Goal: Task Accomplishment & Management: Use online tool/utility

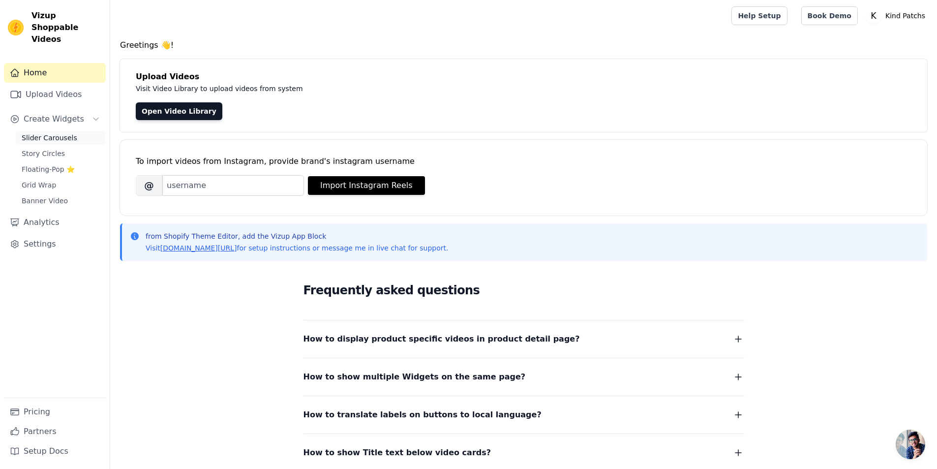
click at [55, 133] on span "Slider Carousels" at bounding box center [50, 138] width 56 height 10
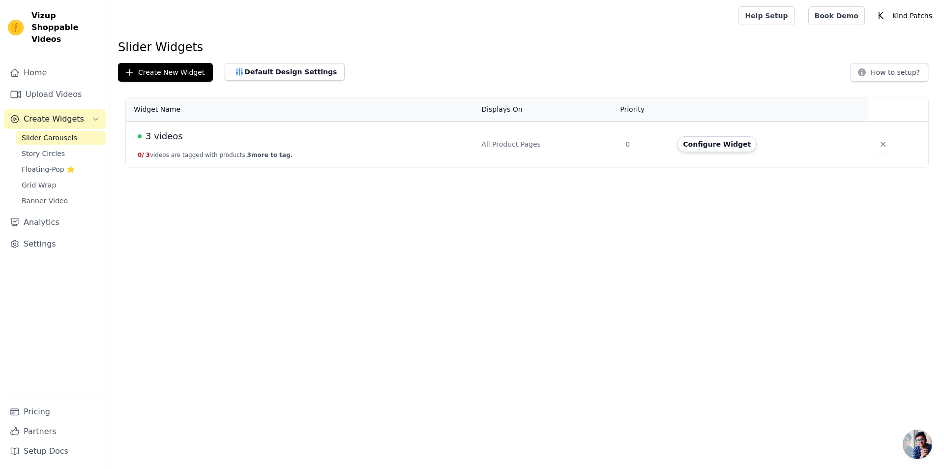
click at [252, 140] on div "3 videos" at bounding box center [304, 136] width 332 height 14
click at [174, 143] on td "3 videos 0 / 3 videos are tagged with products. 3 more to tag." at bounding box center [301, 144] width 350 height 46
click at [166, 137] on span "3 videos" at bounding box center [164, 136] width 37 height 14
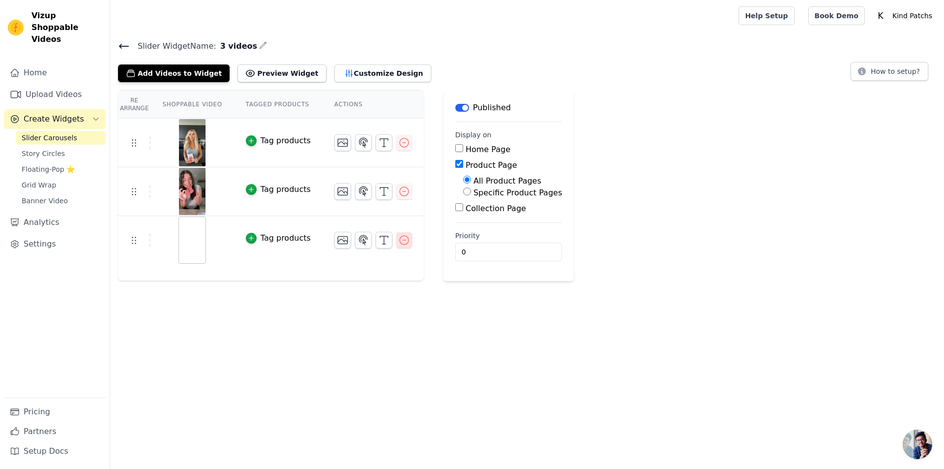
click at [398, 241] on icon "button" at bounding box center [404, 240] width 12 height 12
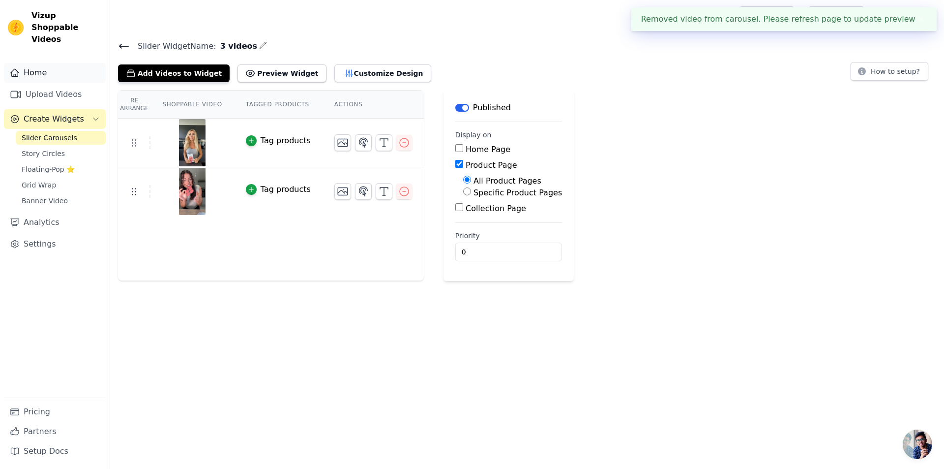
click at [33, 67] on link "Home" at bounding box center [55, 73] width 102 height 20
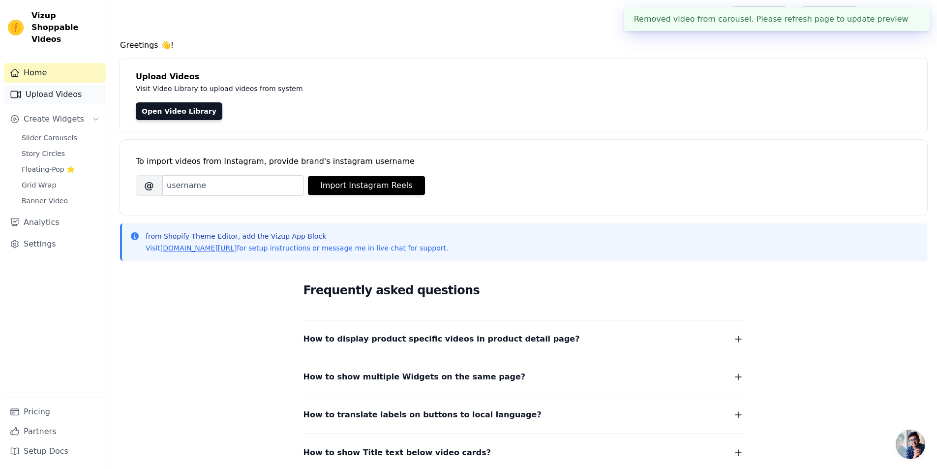
click at [30, 89] on link "Upload Videos" at bounding box center [55, 95] width 102 height 20
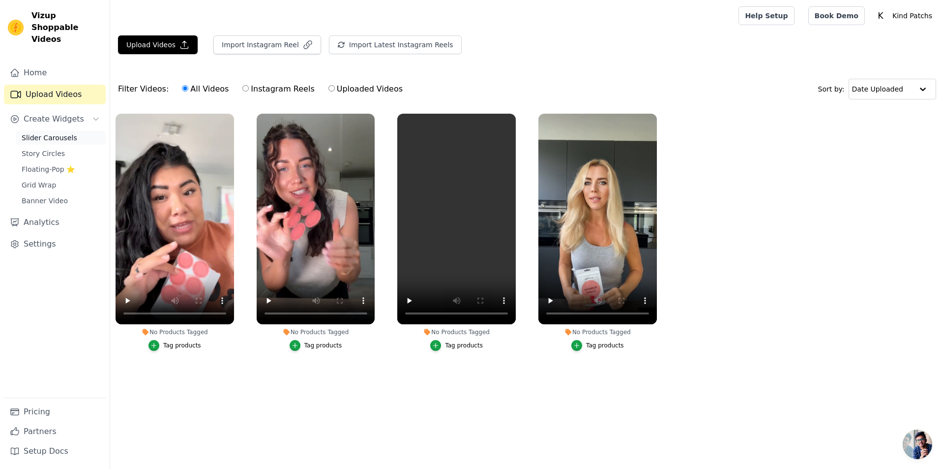
click at [46, 133] on span "Slider Carousels" at bounding box center [50, 138] width 56 height 10
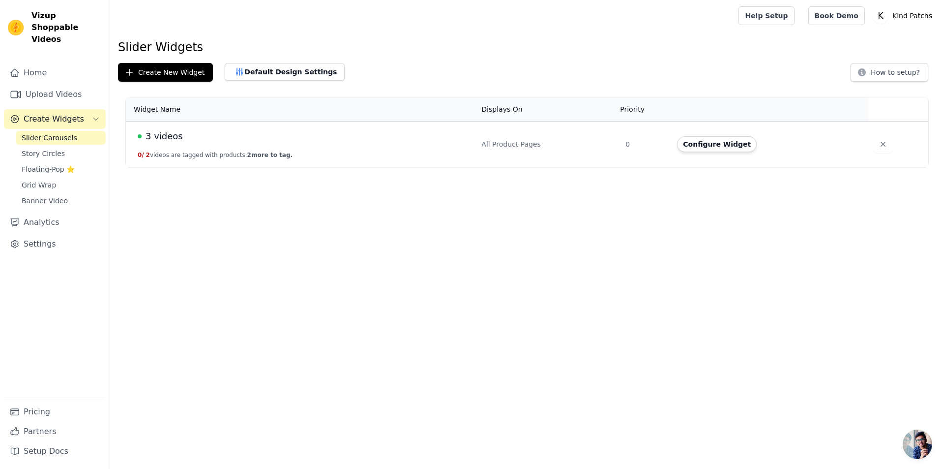
click at [222, 144] on td "3 videos 0 / 2 videos are tagged with products. 2 more to tag." at bounding box center [301, 144] width 350 height 46
click at [153, 135] on span "3 videos" at bounding box center [164, 136] width 37 height 14
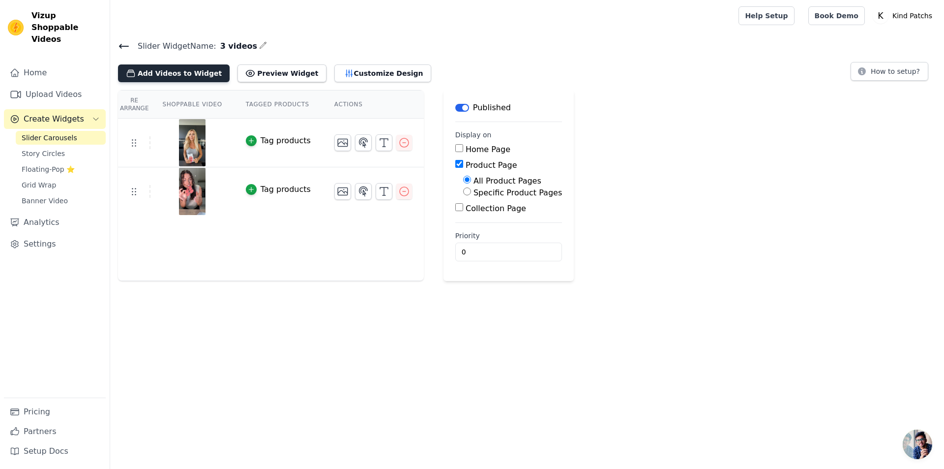
click at [168, 74] on button "Add Videos to Widget" at bounding box center [174, 73] width 112 height 18
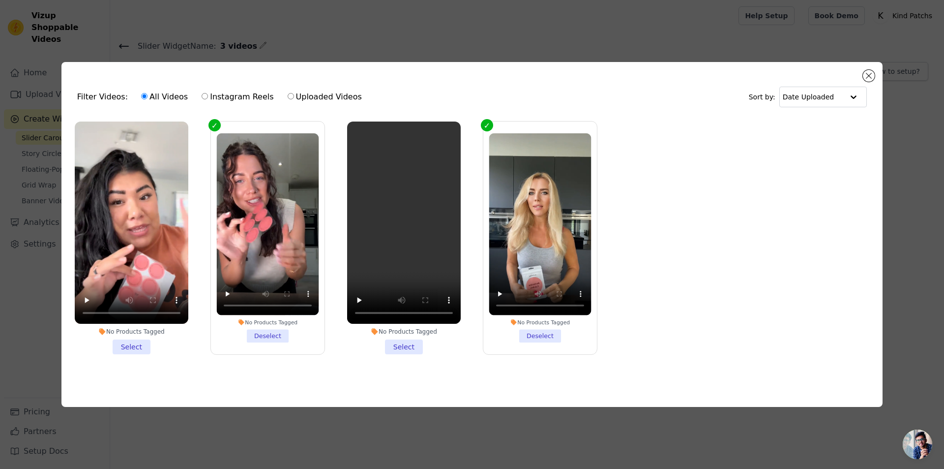
click at [136, 347] on li "No Products Tagged Select" at bounding box center [132, 237] width 114 height 233
click at [0, 0] on input "No Products Tagged Select" at bounding box center [0, 0] width 0 height 0
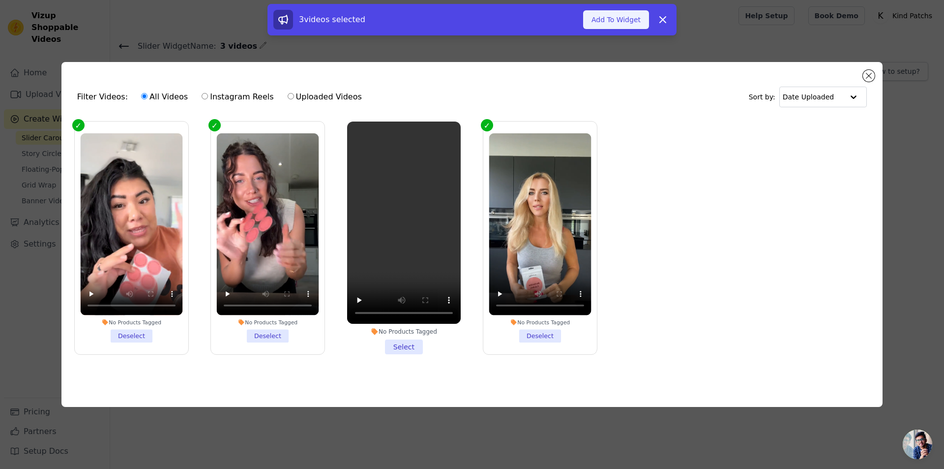
click at [612, 22] on button "Add To Widget" at bounding box center [616, 19] width 66 height 19
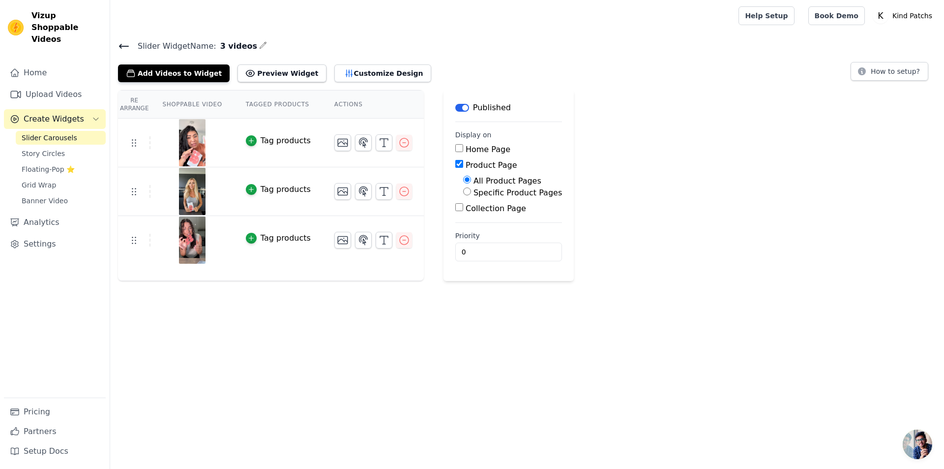
click at [125, 48] on icon at bounding box center [124, 46] width 12 height 12
